Goal: Task Accomplishment & Management: Use online tool/utility

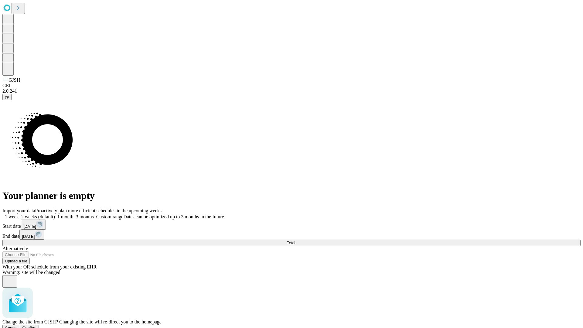
click at [37, 326] on span "Confirm" at bounding box center [29, 328] width 14 height 5
click at [55, 214] on label "2 weeks (default)" at bounding box center [37, 216] width 36 height 5
click at [297, 241] on span "Fetch" at bounding box center [292, 243] width 10 height 5
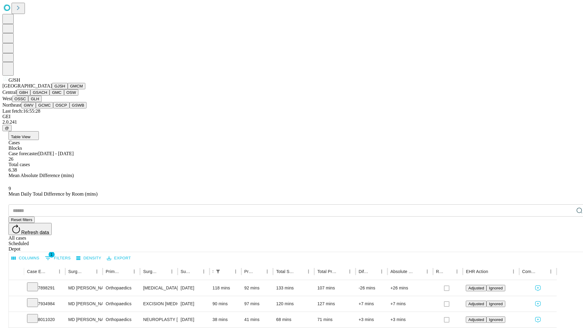
click at [68, 89] on button "GMCM" at bounding box center [77, 86] width 18 height 6
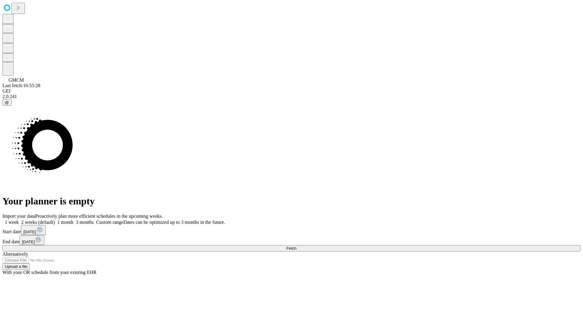
click at [55, 220] on label "2 weeks (default)" at bounding box center [37, 222] width 36 height 5
click at [297, 246] on span "Fetch" at bounding box center [292, 248] width 10 height 5
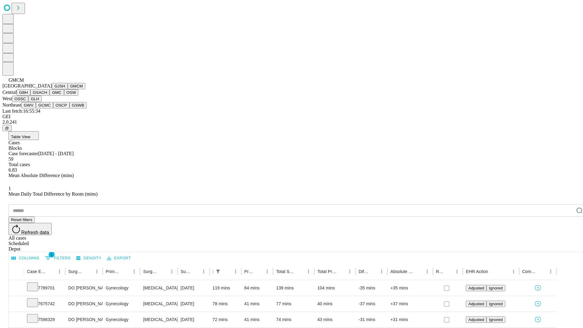
click at [30, 96] on button "GBH" at bounding box center [24, 92] width 14 height 6
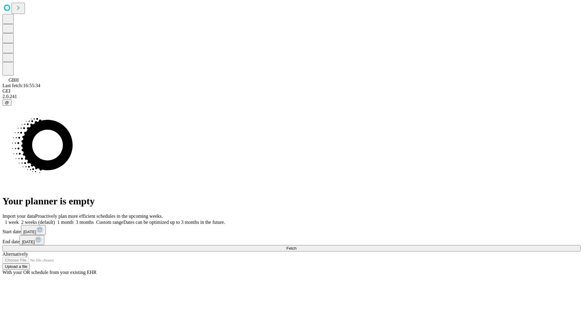
click at [297, 246] on span "Fetch" at bounding box center [292, 248] width 10 height 5
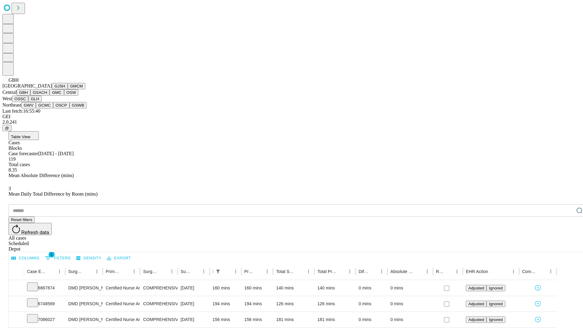
click at [47, 96] on button "GSACH" at bounding box center [39, 92] width 19 height 6
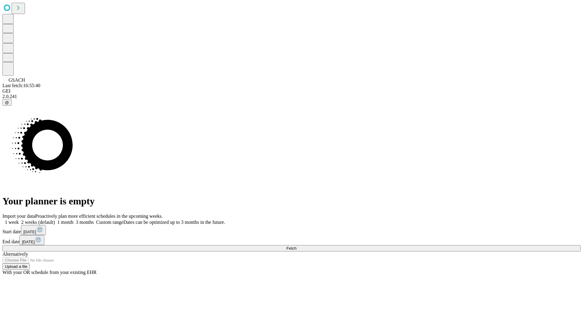
click at [55, 220] on label "2 weeks (default)" at bounding box center [37, 222] width 36 height 5
click at [297, 246] on span "Fetch" at bounding box center [292, 248] width 10 height 5
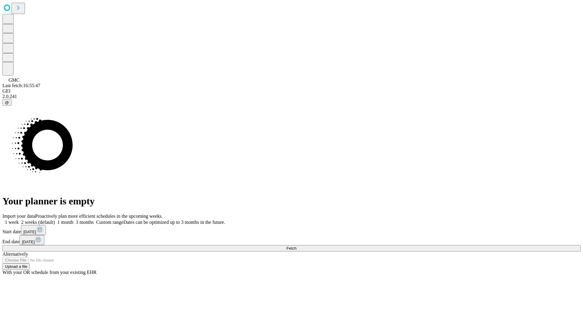
click at [297, 246] on span "Fetch" at bounding box center [292, 248] width 10 height 5
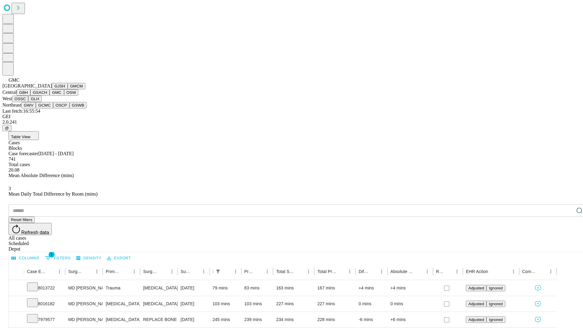
click at [64, 96] on button "OSW" at bounding box center [71, 92] width 15 height 6
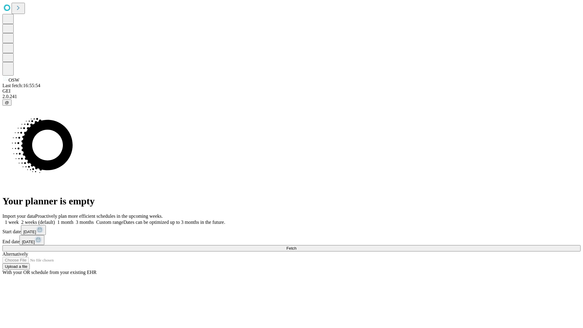
click at [55, 220] on label "2 weeks (default)" at bounding box center [37, 222] width 36 height 5
click at [297, 246] on span "Fetch" at bounding box center [292, 248] width 10 height 5
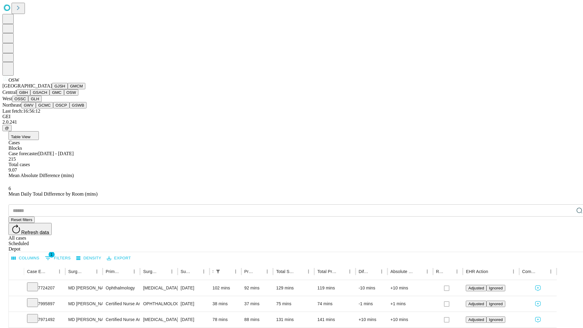
click at [29, 102] on button "OSSC" at bounding box center [20, 99] width 16 height 6
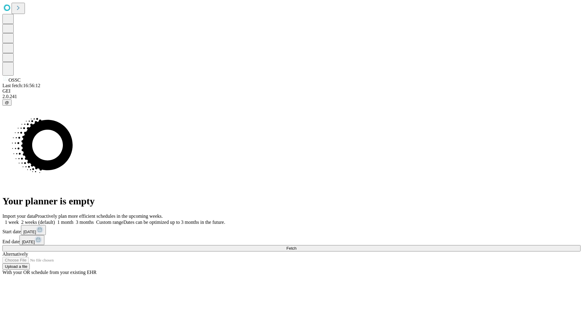
click at [55, 220] on label "2 weeks (default)" at bounding box center [37, 222] width 36 height 5
click at [297, 246] on span "Fetch" at bounding box center [292, 248] width 10 height 5
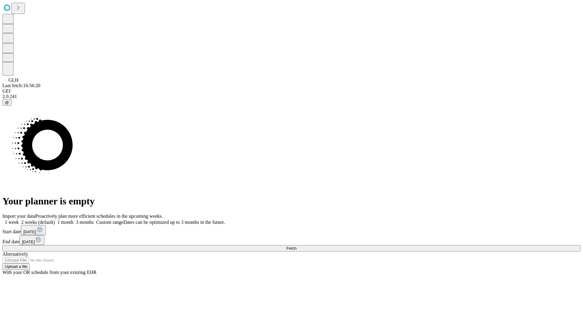
click at [55, 220] on label "2 weeks (default)" at bounding box center [37, 222] width 36 height 5
click at [297, 246] on span "Fetch" at bounding box center [292, 248] width 10 height 5
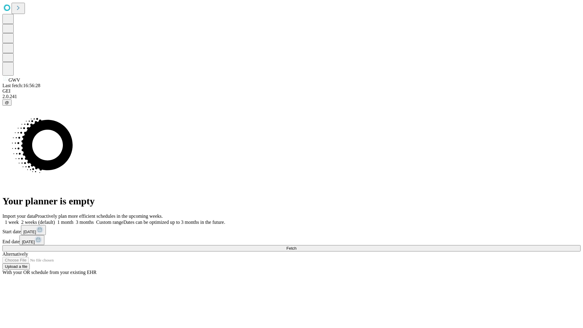
click at [55, 220] on label "2 weeks (default)" at bounding box center [37, 222] width 36 height 5
click at [297, 246] on span "Fetch" at bounding box center [292, 248] width 10 height 5
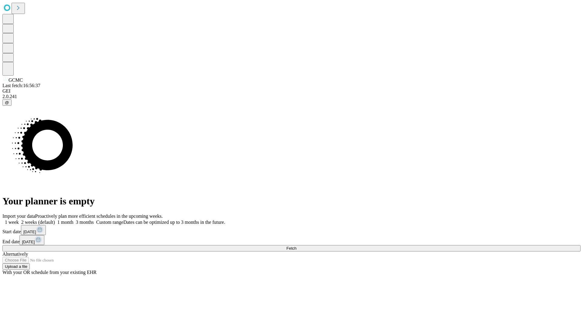
click at [55, 220] on label "2 weeks (default)" at bounding box center [37, 222] width 36 height 5
click at [297, 246] on span "Fetch" at bounding box center [292, 248] width 10 height 5
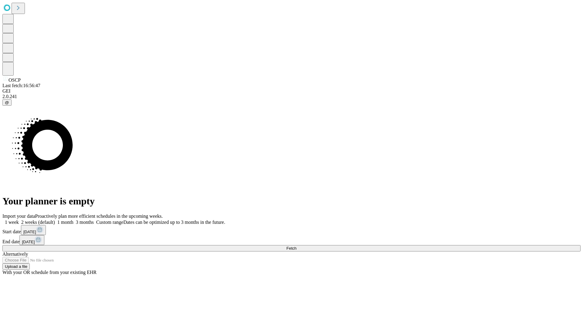
click at [55, 220] on label "2 weeks (default)" at bounding box center [37, 222] width 36 height 5
click at [297, 246] on span "Fetch" at bounding box center [292, 248] width 10 height 5
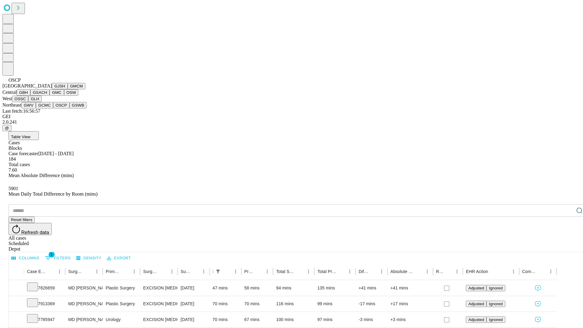
click at [70, 108] on button "GSWB" at bounding box center [78, 105] width 17 height 6
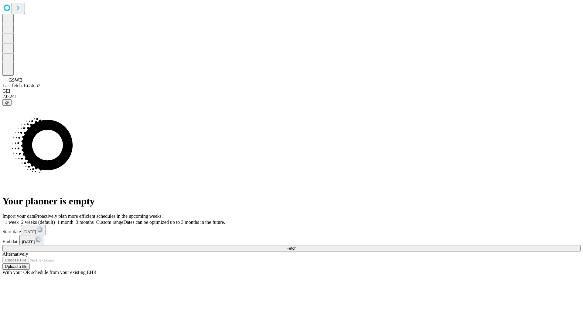
click at [55, 220] on label "2 weeks (default)" at bounding box center [37, 222] width 36 height 5
click at [297, 246] on span "Fetch" at bounding box center [292, 248] width 10 height 5
